Goal: Transaction & Acquisition: Purchase product/service

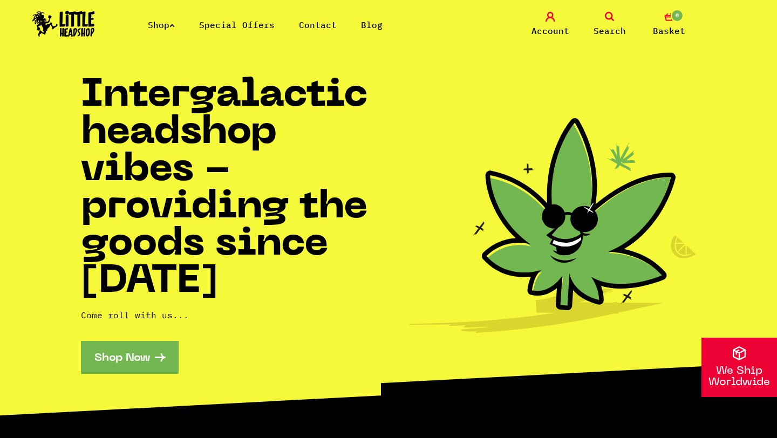
click at [131, 351] on link "Shop Now" at bounding box center [130, 357] width 98 height 33
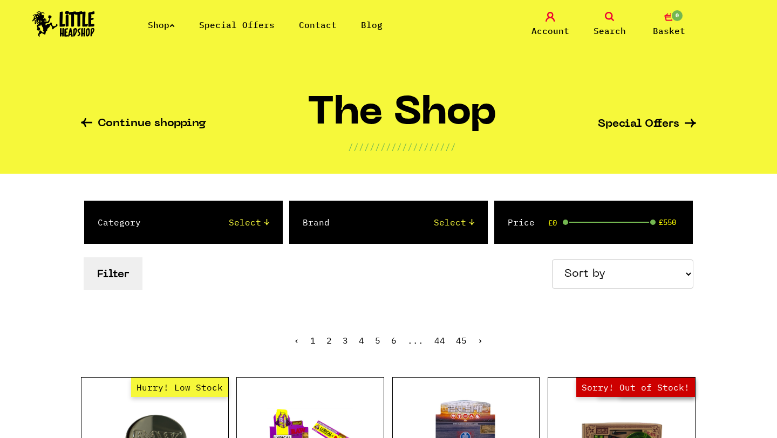
click at [160, 26] on link "Shop" at bounding box center [161, 24] width 27 height 11
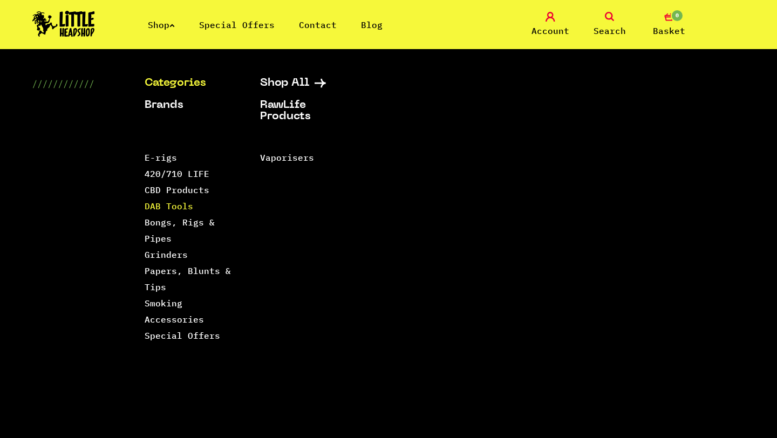
click at [159, 205] on link "DAB Tools" at bounding box center [169, 206] width 49 height 11
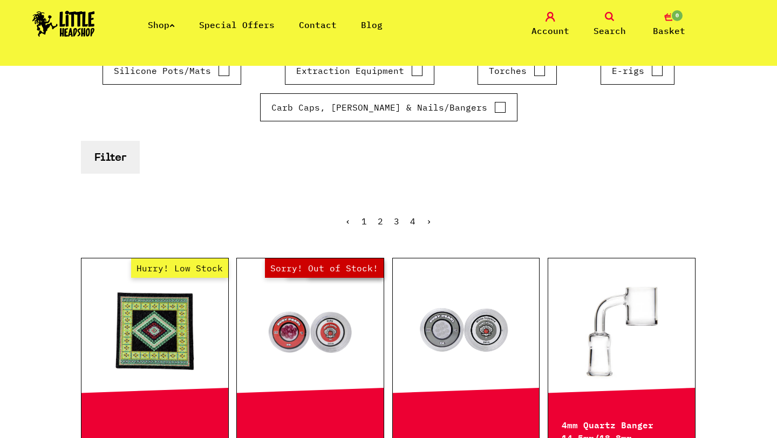
scroll to position [195, 0]
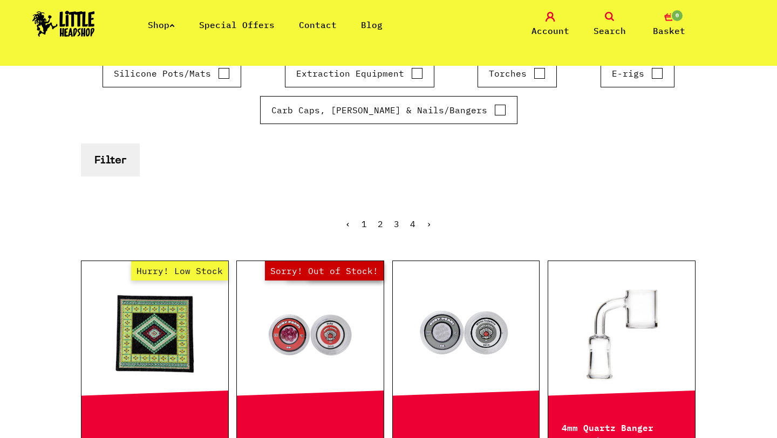
click at [380, 224] on link "2" at bounding box center [380, 223] width 5 height 11
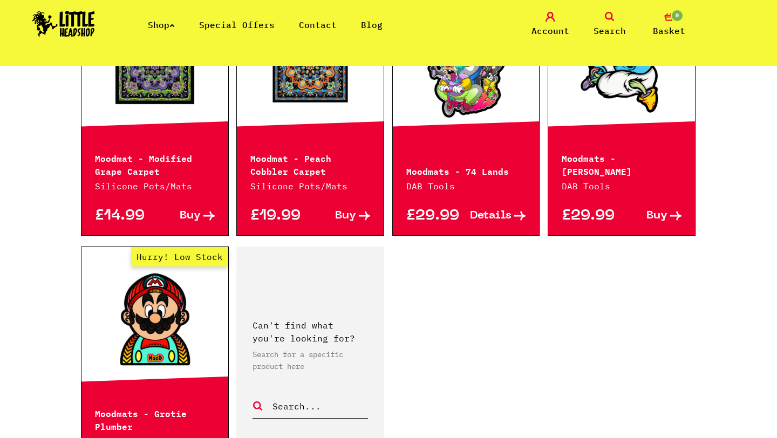
scroll to position [1764, 0]
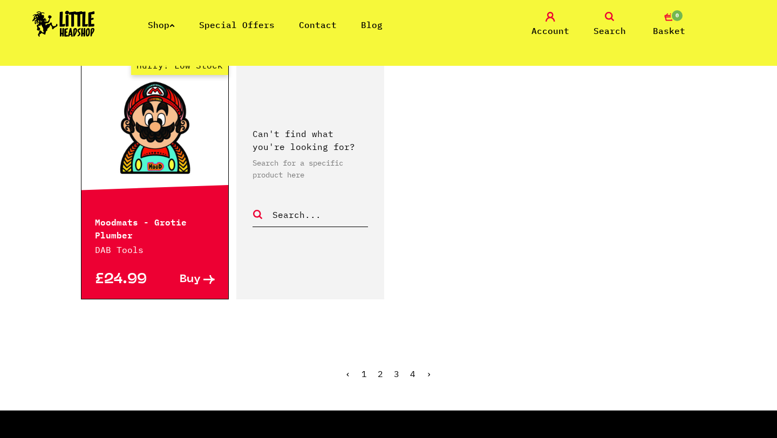
click at [397, 368] on link "3" at bounding box center [396, 373] width 5 height 11
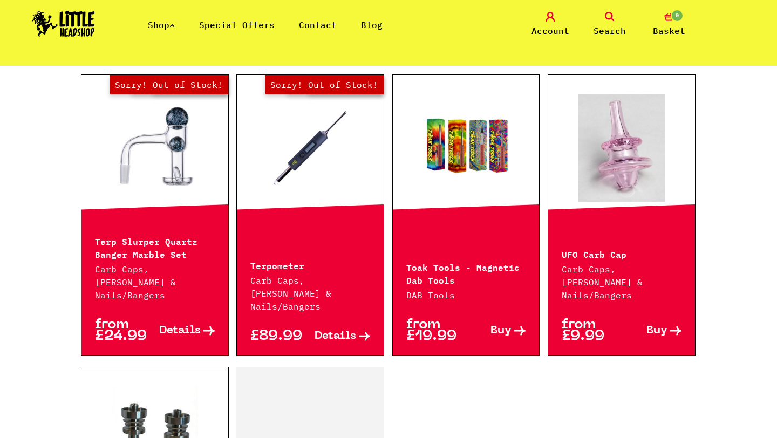
scroll to position [1458, 0]
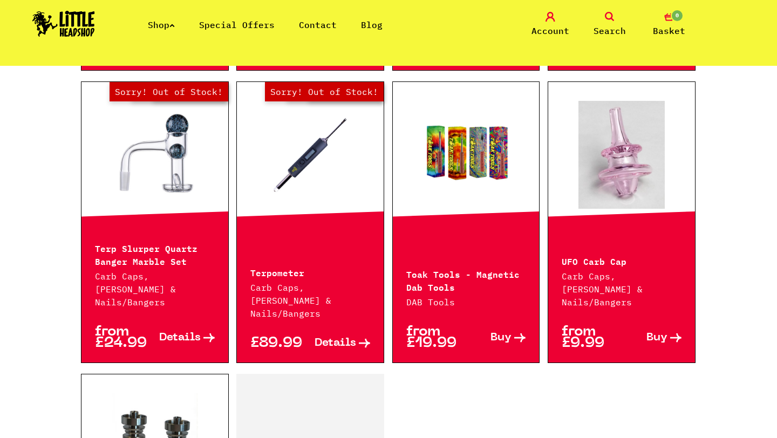
click at [147, 101] on link "Out of Stock Hurry! Low Stock Sorry! Out of Stock!" at bounding box center [154, 155] width 147 height 108
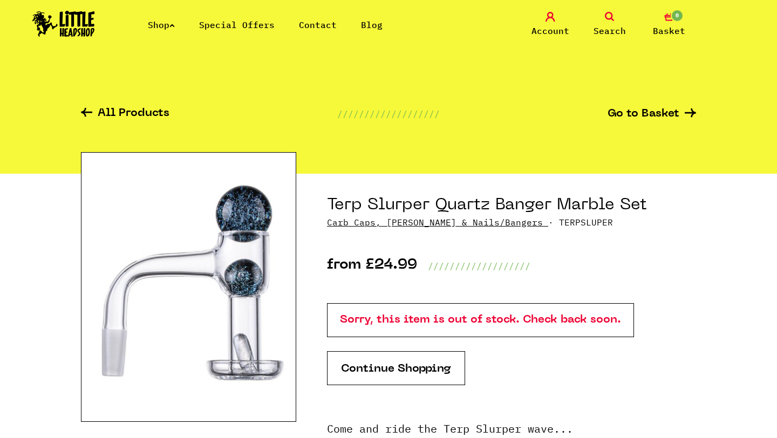
click at [442, 317] on p "Sorry, this item is out of stock. Check back soon." at bounding box center [480, 320] width 307 height 34
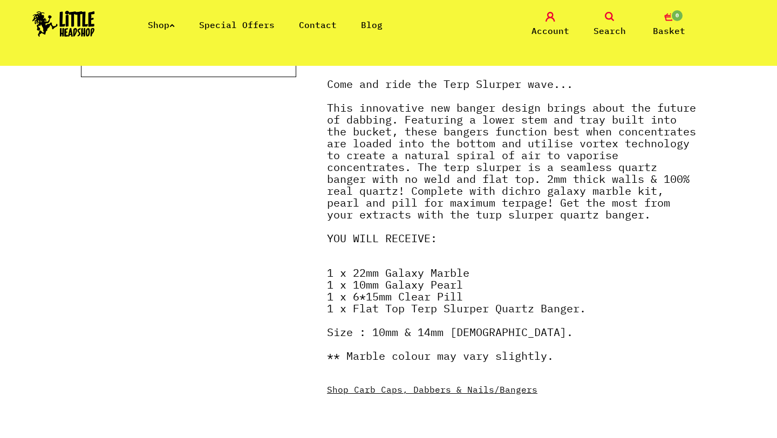
scroll to position [387, 0]
